Goal: Contribute content

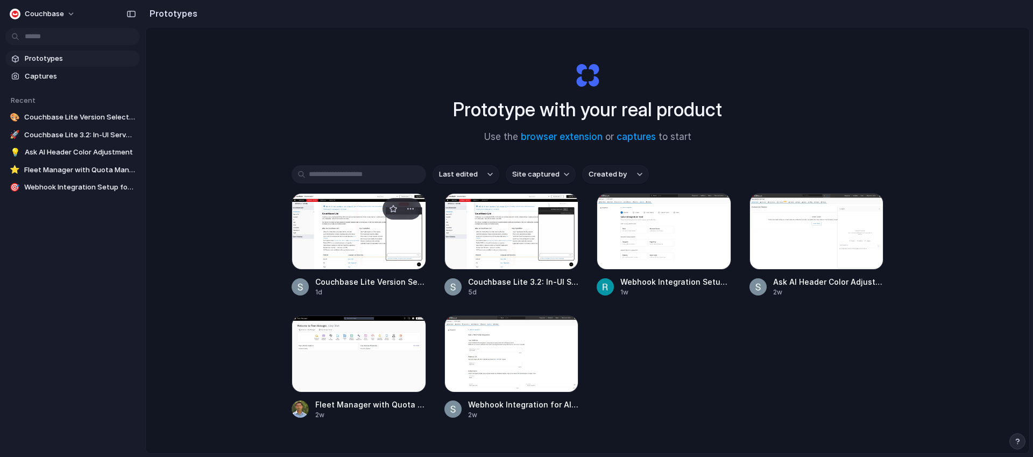
click at [356, 224] on div at bounding box center [359, 231] width 135 height 76
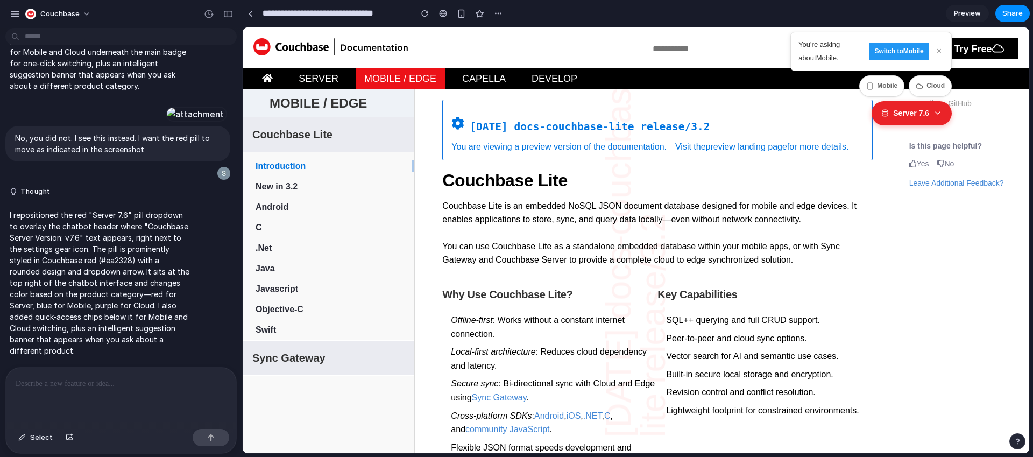
click at [122, 379] on p at bounding box center [121, 383] width 211 height 13
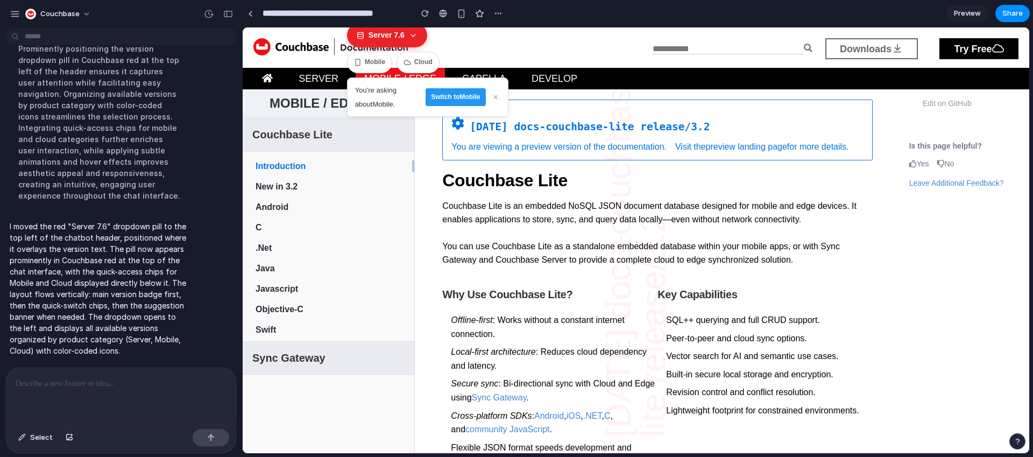
click at [450, 97] on button "Switch to Mobile" at bounding box center [456, 97] width 60 height 18
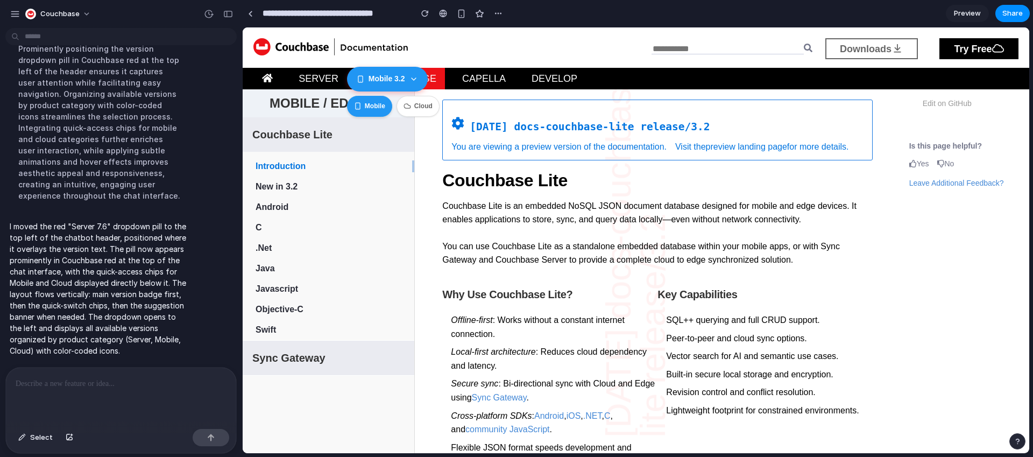
click at [379, 106] on button "Mobile" at bounding box center [369, 107] width 45 height 22
click at [417, 80] on icon at bounding box center [414, 78] width 9 height 9
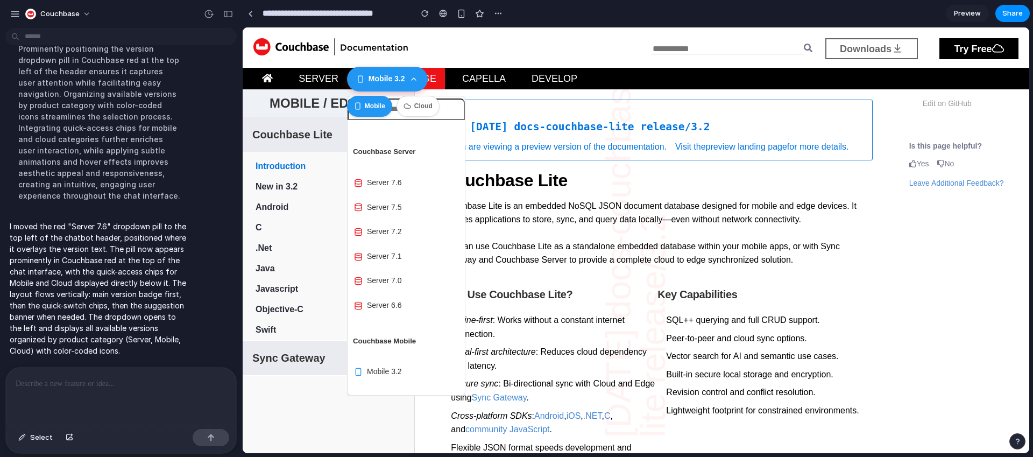
click at [386, 177] on span "Server 7.6" at bounding box center [384, 183] width 35 height 14
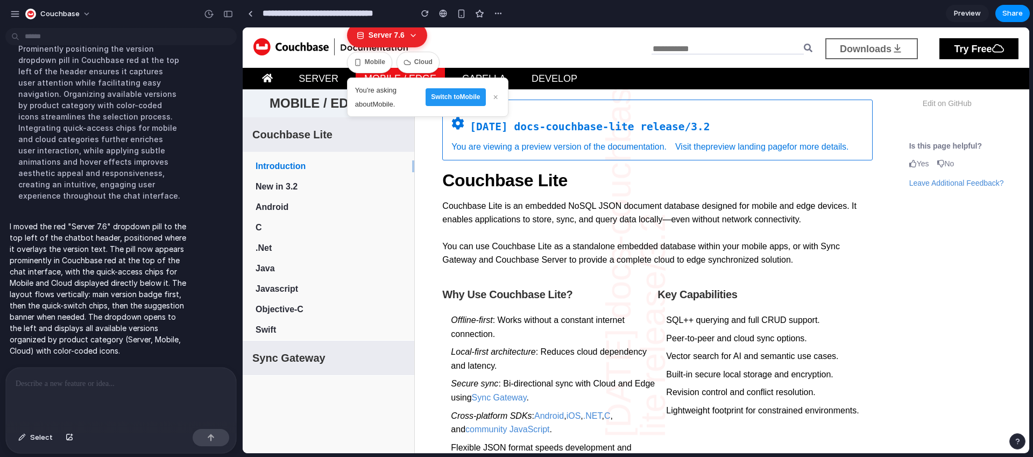
click at [163, 244] on p "I moved the red "Server 7.6" dropdown pill to the top left of the chatbot heade…" at bounding box center [100, 289] width 180 height 136
click at [50, 382] on p at bounding box center [119, 383] width 207 height 13
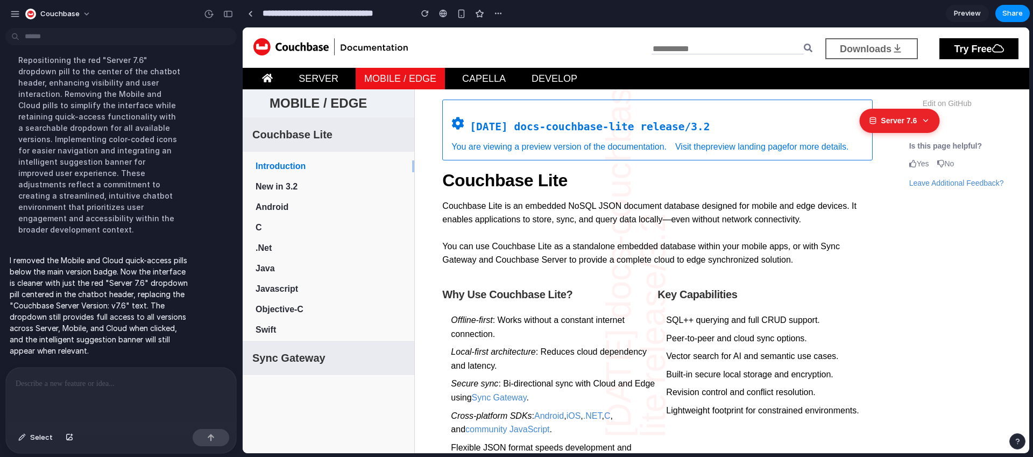
scroll to position [2404, 0]
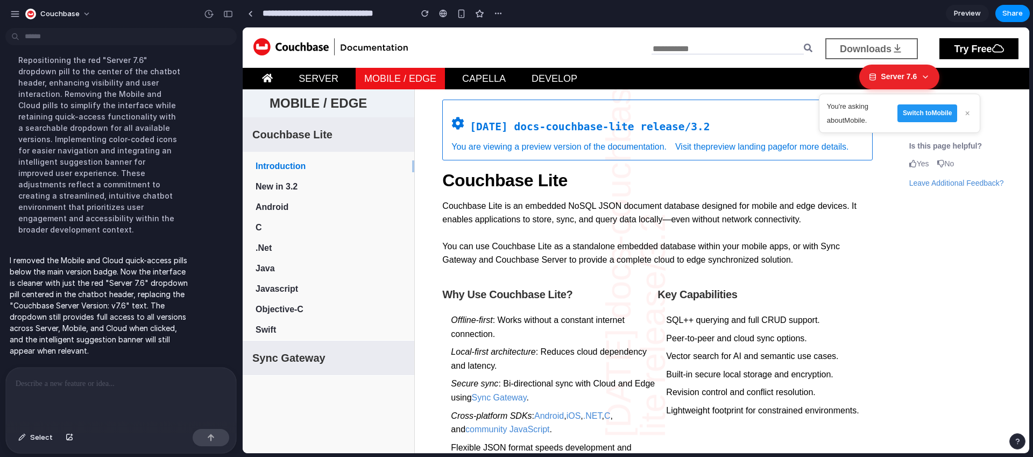
click at [963, 113] on button "×" at bounding box center [967, 113] width 9 height 9
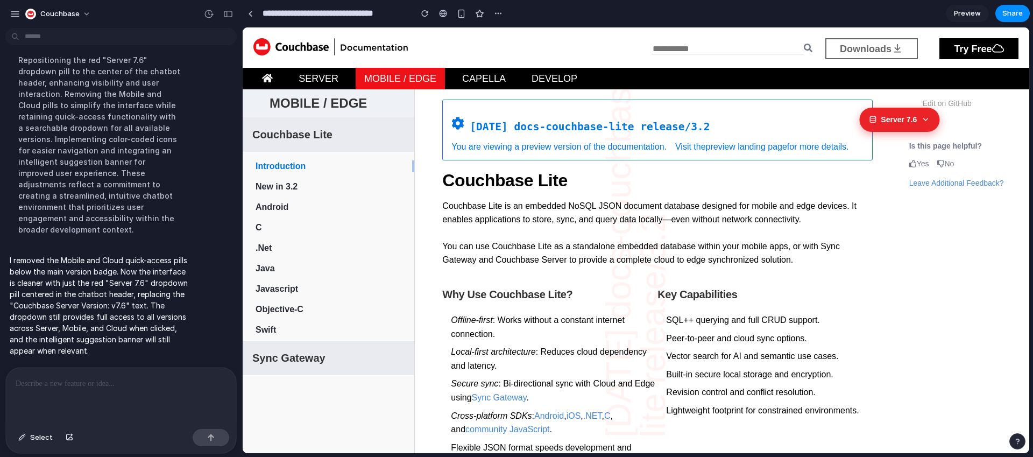
click at [921, 122] on icon at bounding box center [925, 119] width 9 height 9
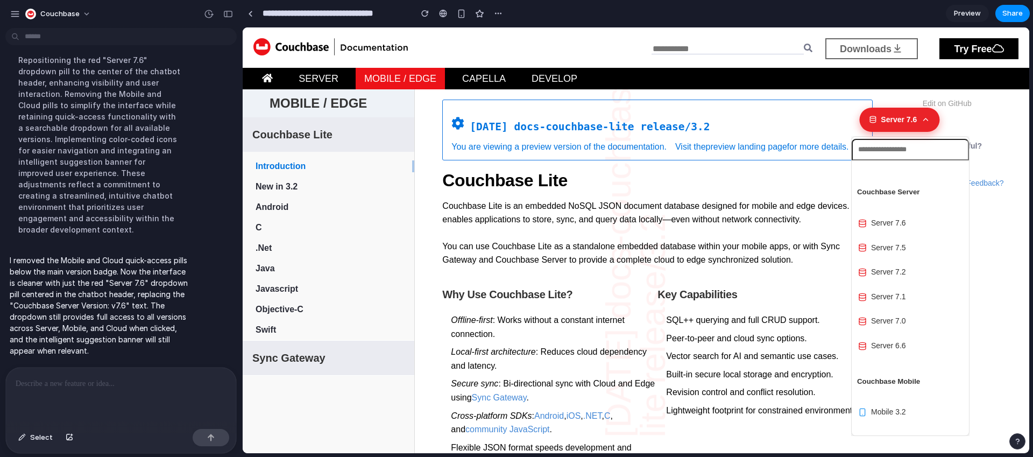
click at [921, 122] on icon at bounding box center [925, 119] width 9 height 9
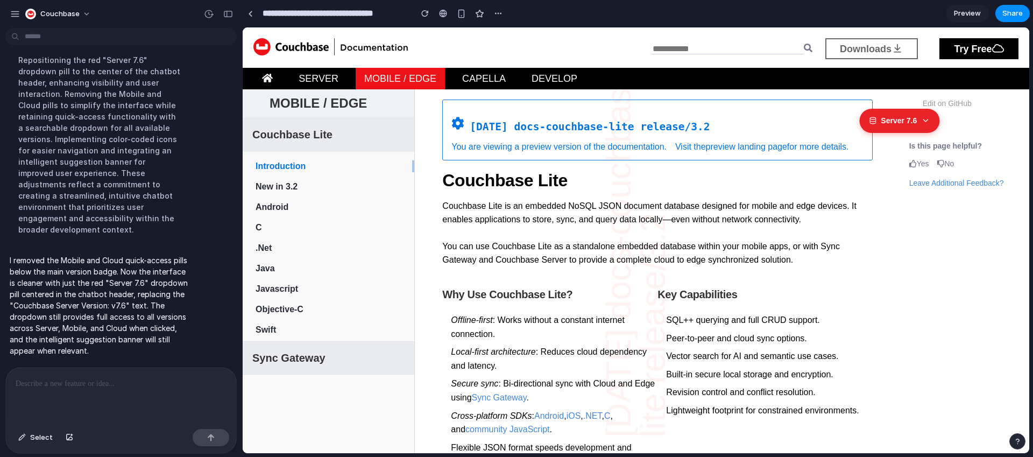
click at [69, 391] on div at bounding box center [121, 396] width 230 height 57
click at [140, 382] on p "**********" at bounding box center [119, 383] width 207 height 13
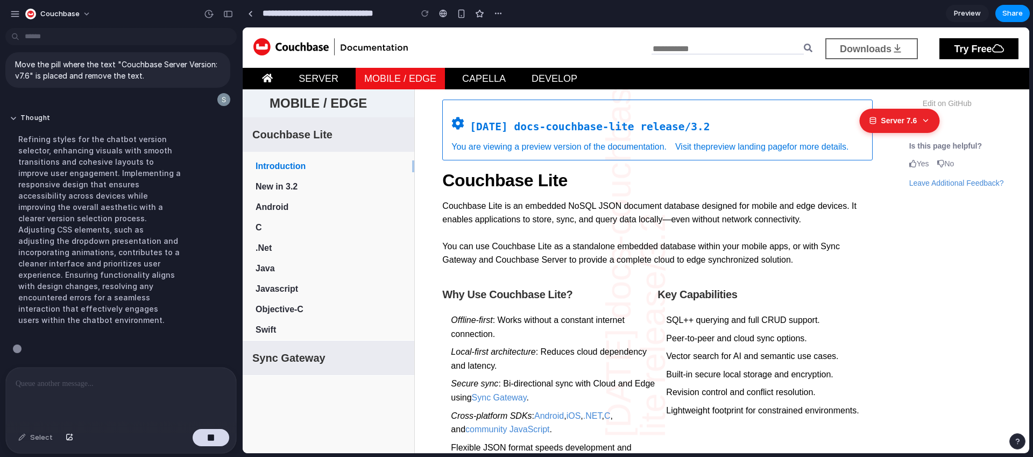
scroll to position [2536, 0]
click at [323, 77] on link "Server" at bounding box center [319, 78] width 40 height 11
click at [322, 78] on link "Server" at bounding box center [319, 78] width 40 height 11
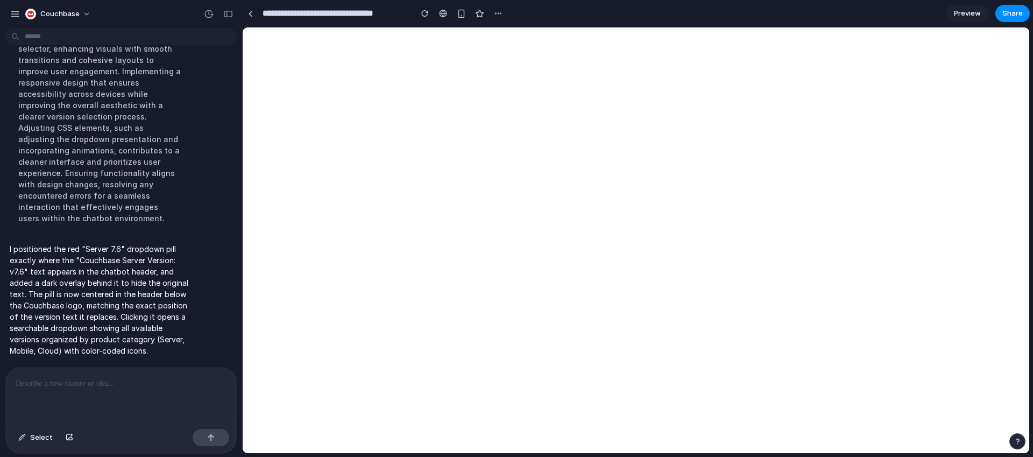
scroll to position [0, 0]
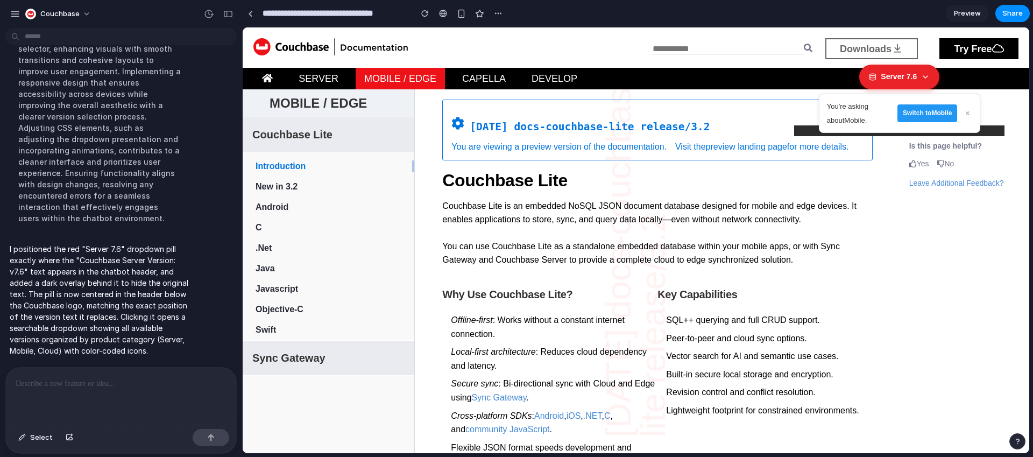
click at [963, 114] on button "×" at bounding box center [967, 113] width 9 height 9
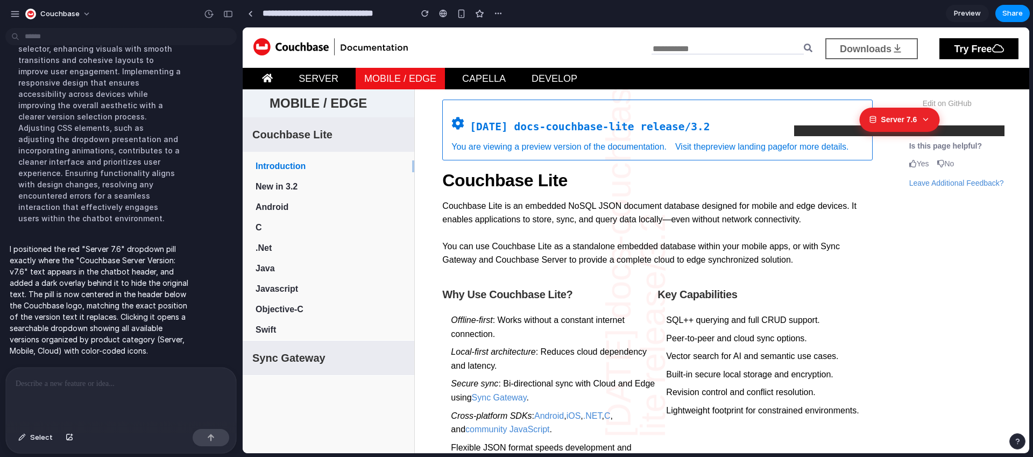
click at [921, 122] on icon at bounding box center [925, 119] width 9 height 9
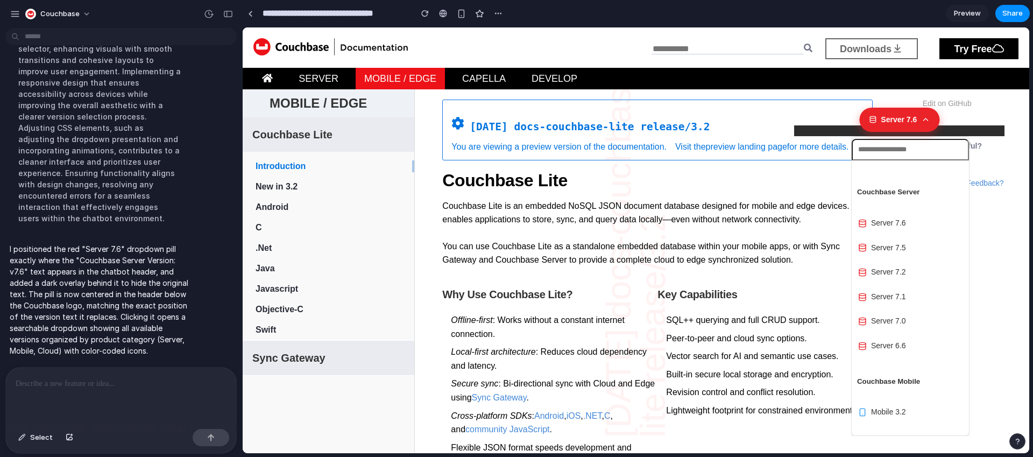
click at [921, 122] on icon at bounding box center [925, 119] width 9 height 9
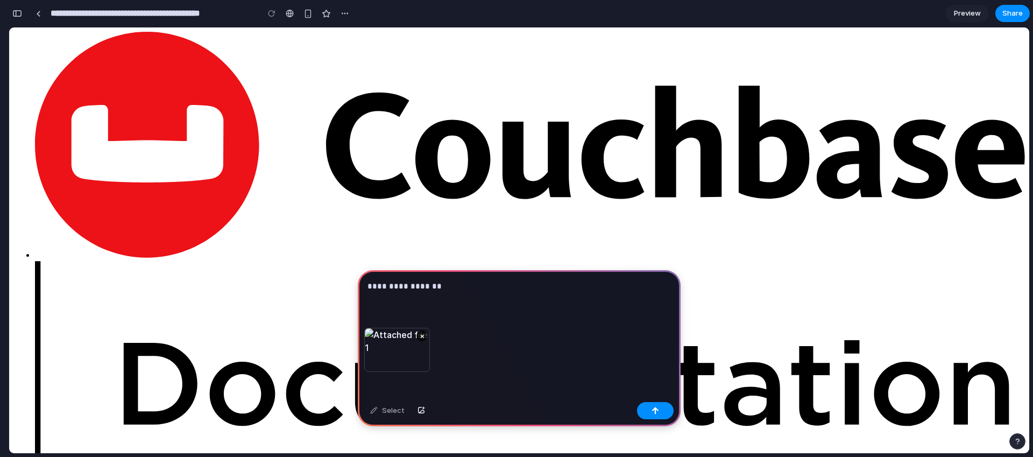
click at [390, 280] on p "**********" at bounding box center [517, 286] width 299 height 13
click at [651, 416] on button "button" at bounding box center [655, 410] width 37 height 17
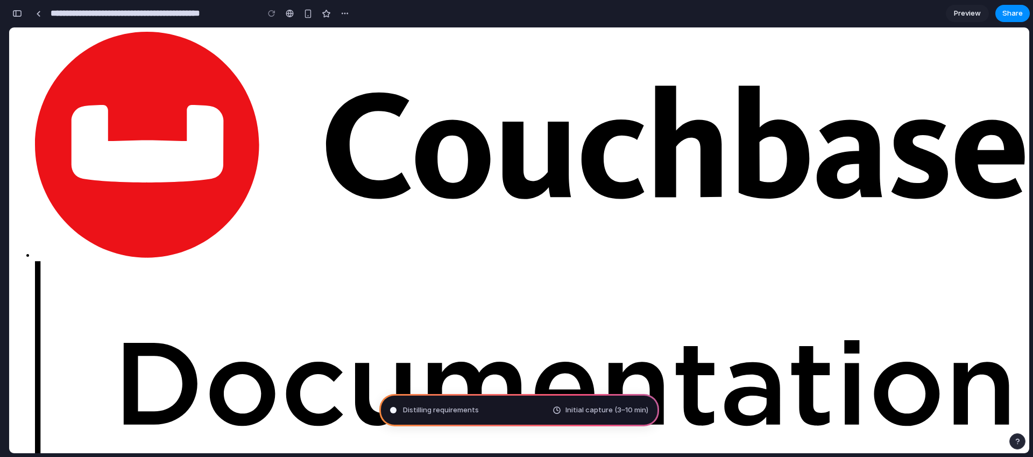
type input "**********"
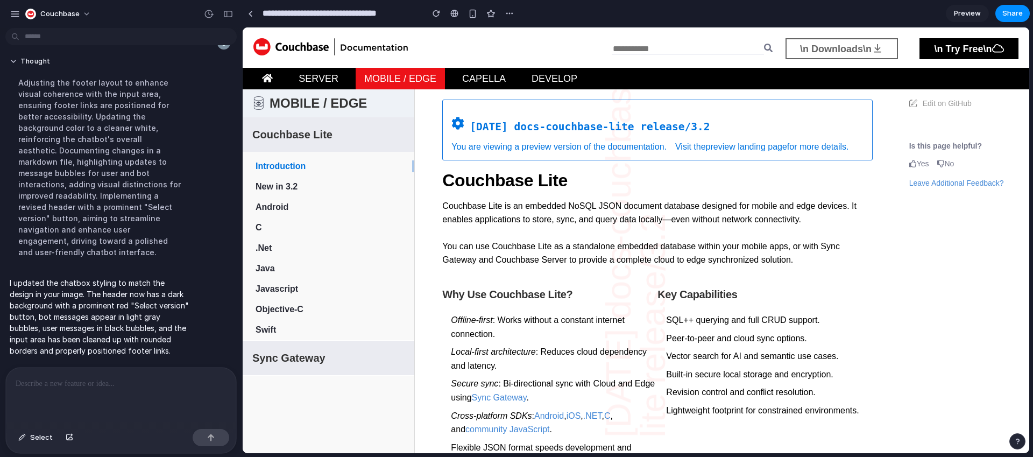
scroll to position [295, 0]
